Goal: Find specific page/section: Find specific page/section

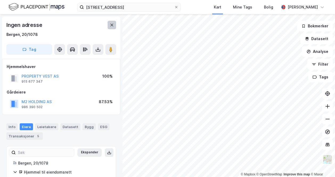
click at [110, 26] on icon at bounding box center [112, 25] width 4 height 4
